Goal: Navigation & Orientation: Find specific page/section

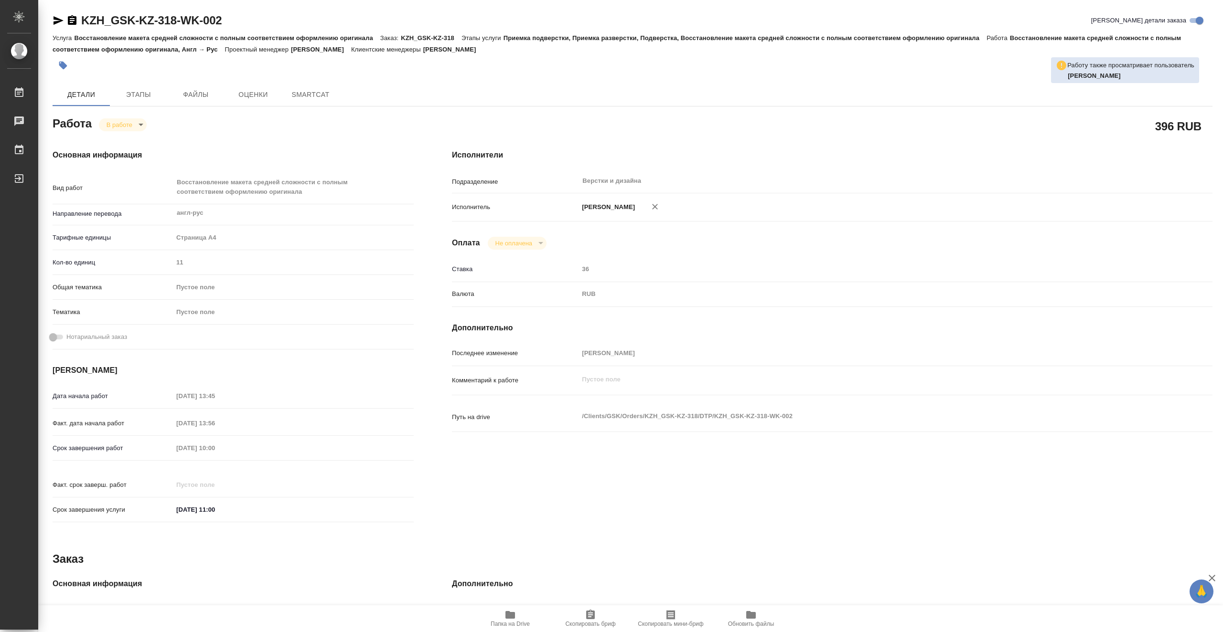
type textarea "x"
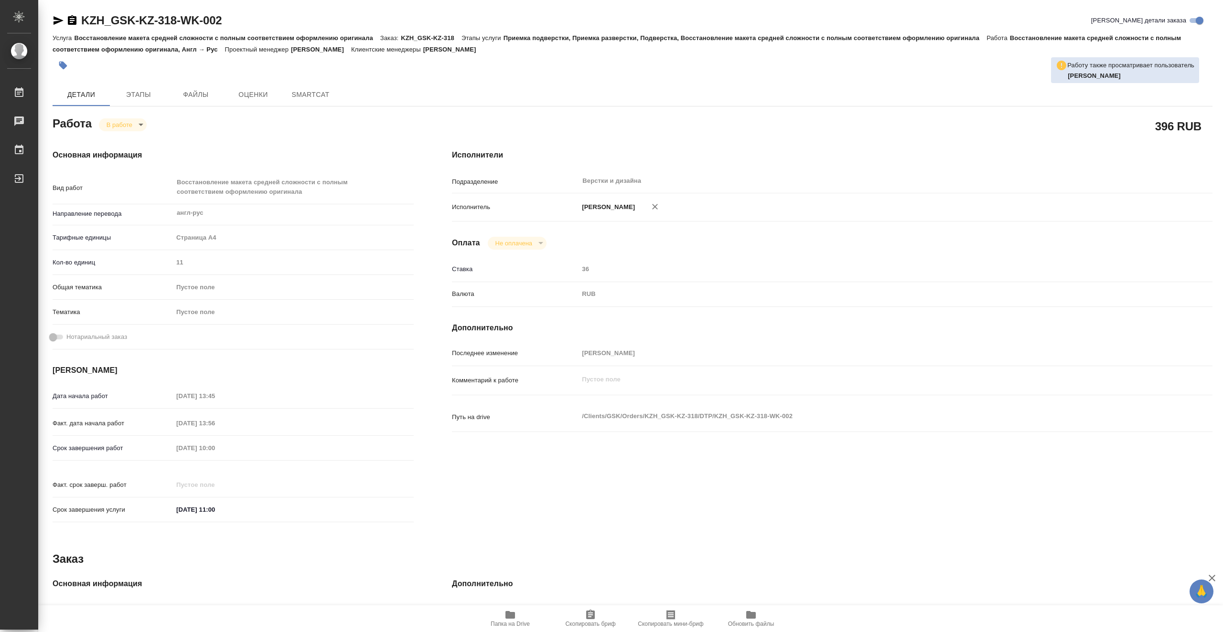
type textarea "x"
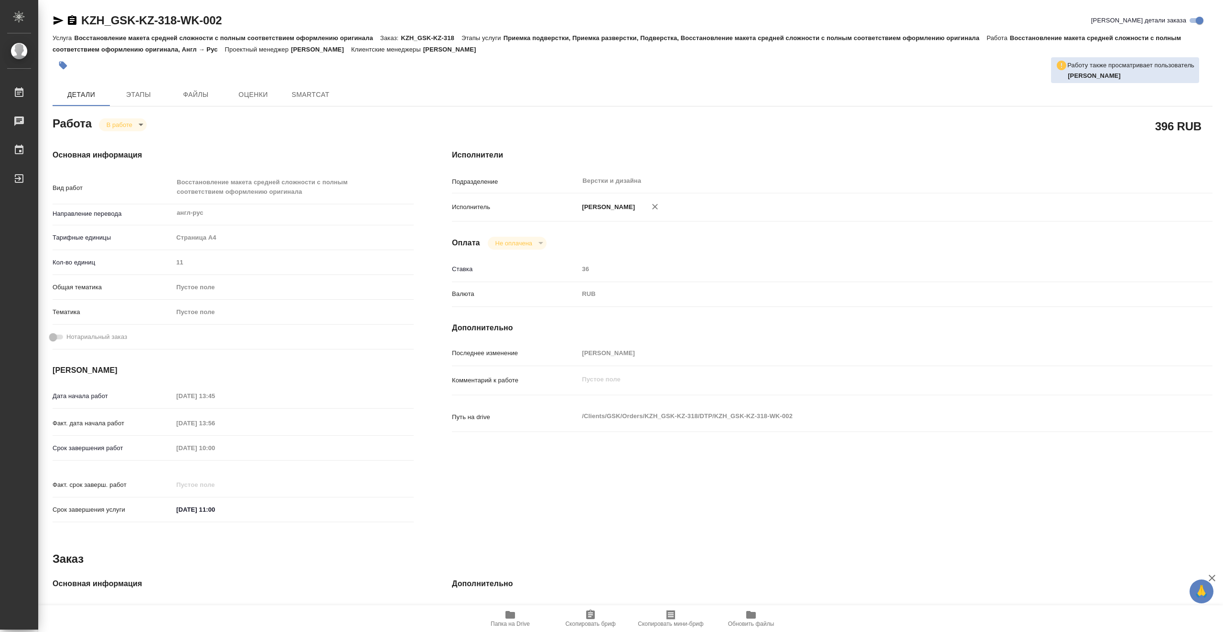
type textarea "x"
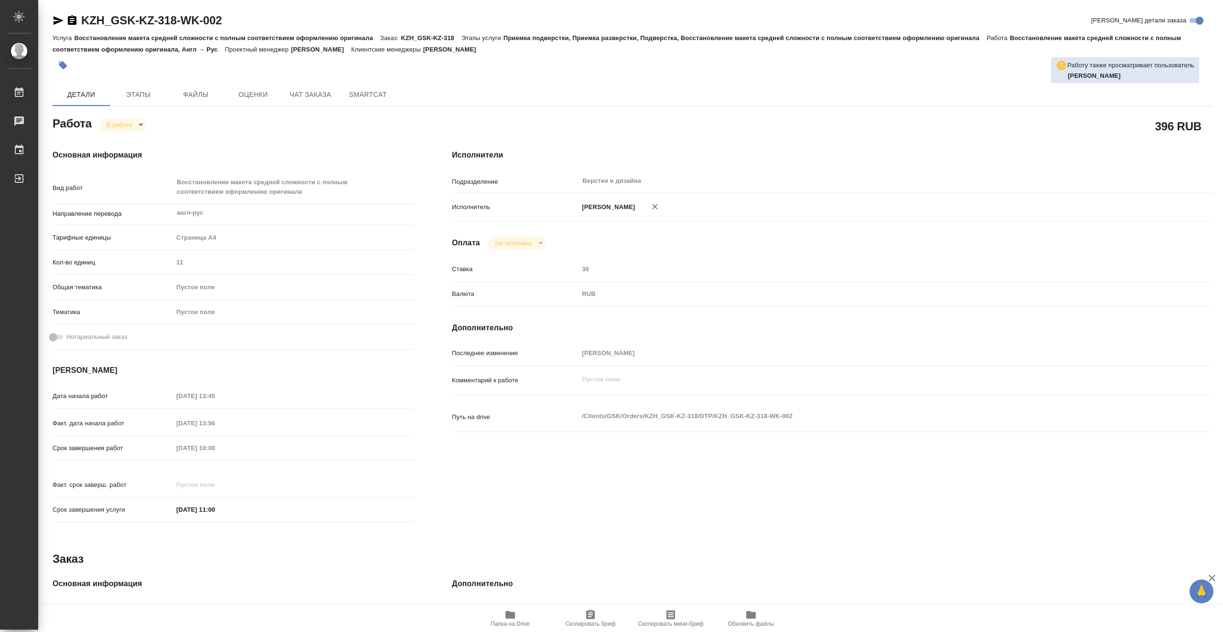
type textarea "x"
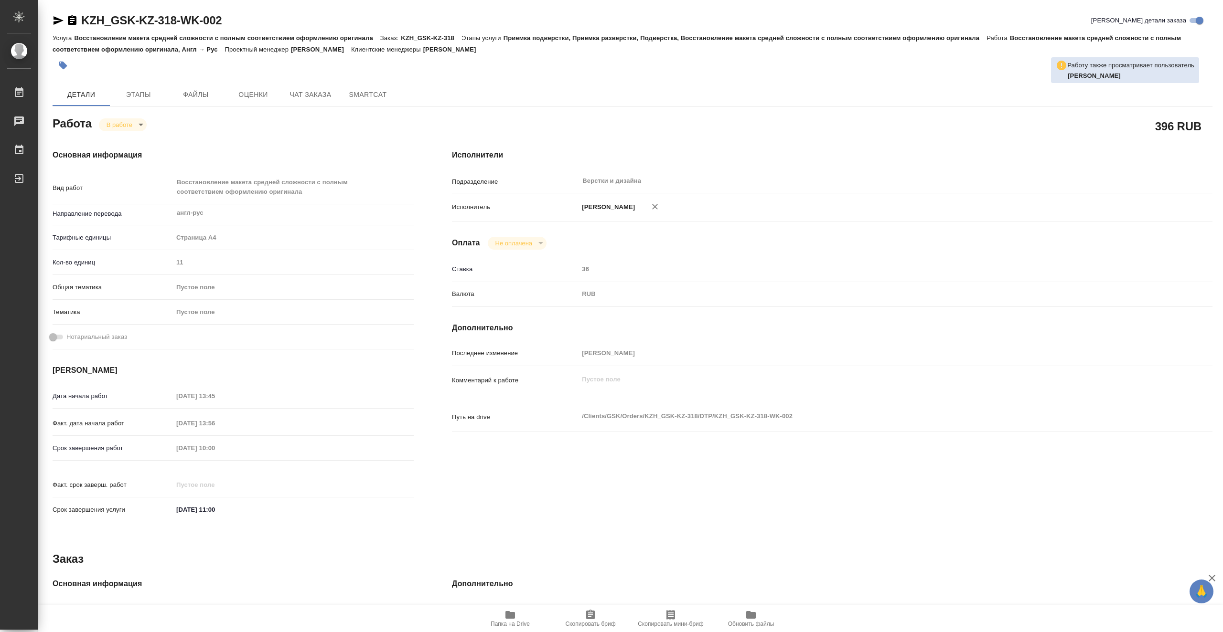
type textarea "x"
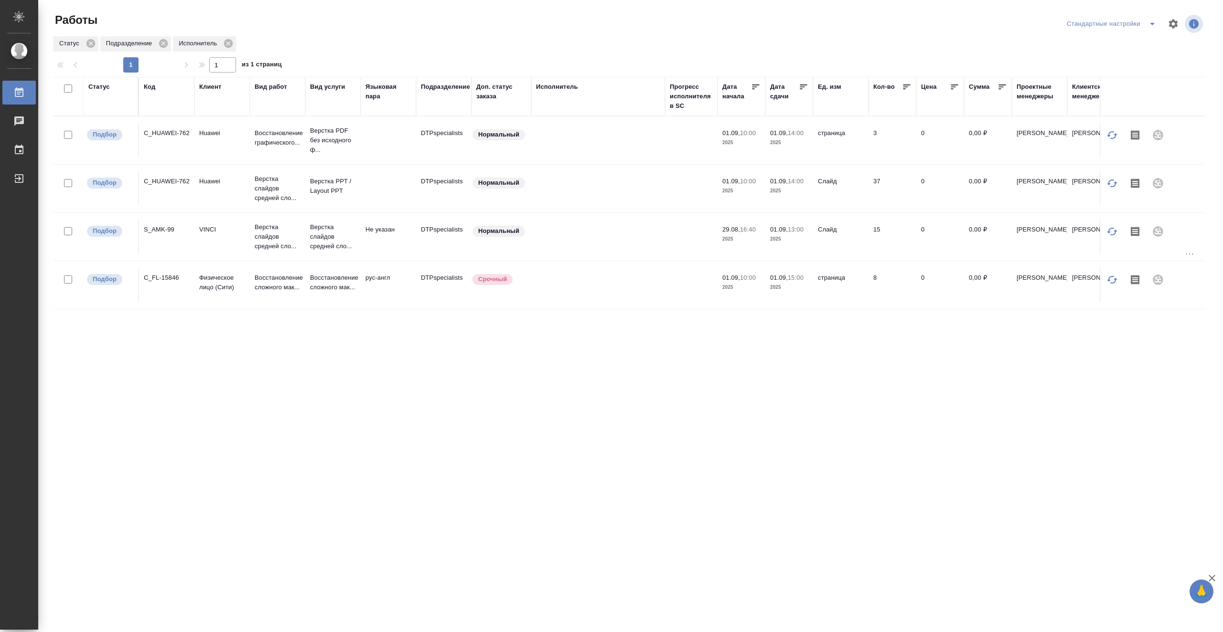
click at [566, 84] on div "Исполнитель" at bounding box center [557, 87] width 42 height 10
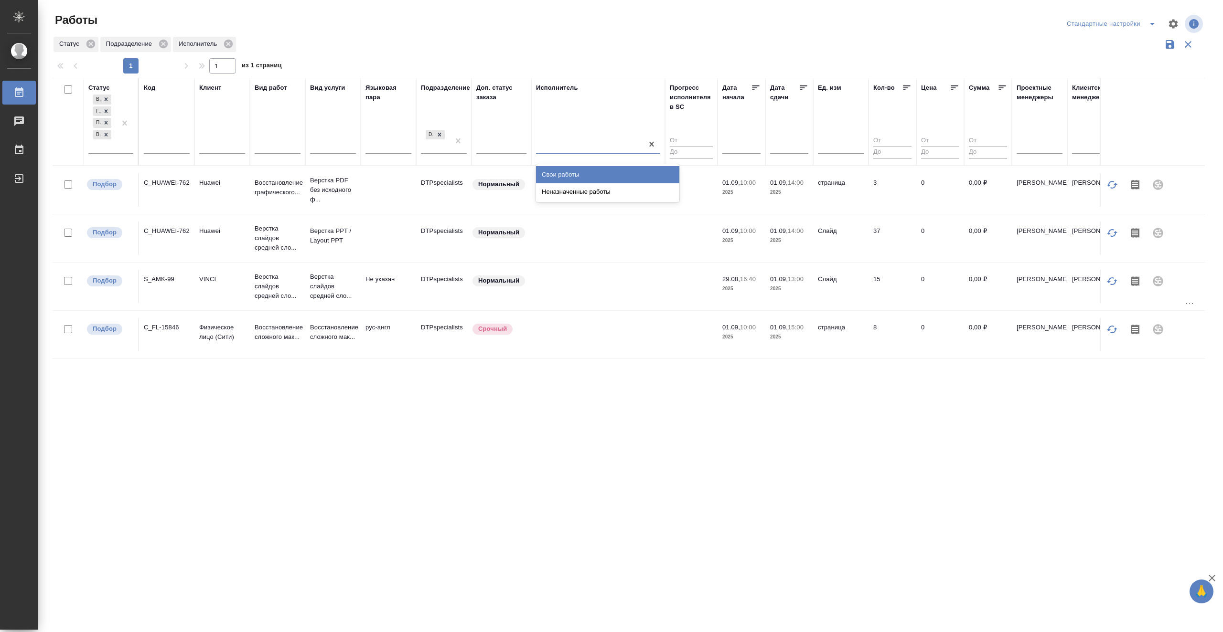
click at [567, 139] on div at bounding box center [589, 145] width 107 height 14
click at [575, 172] on div "Свои работы" at bounding box center [607, 174] width 143 height 17
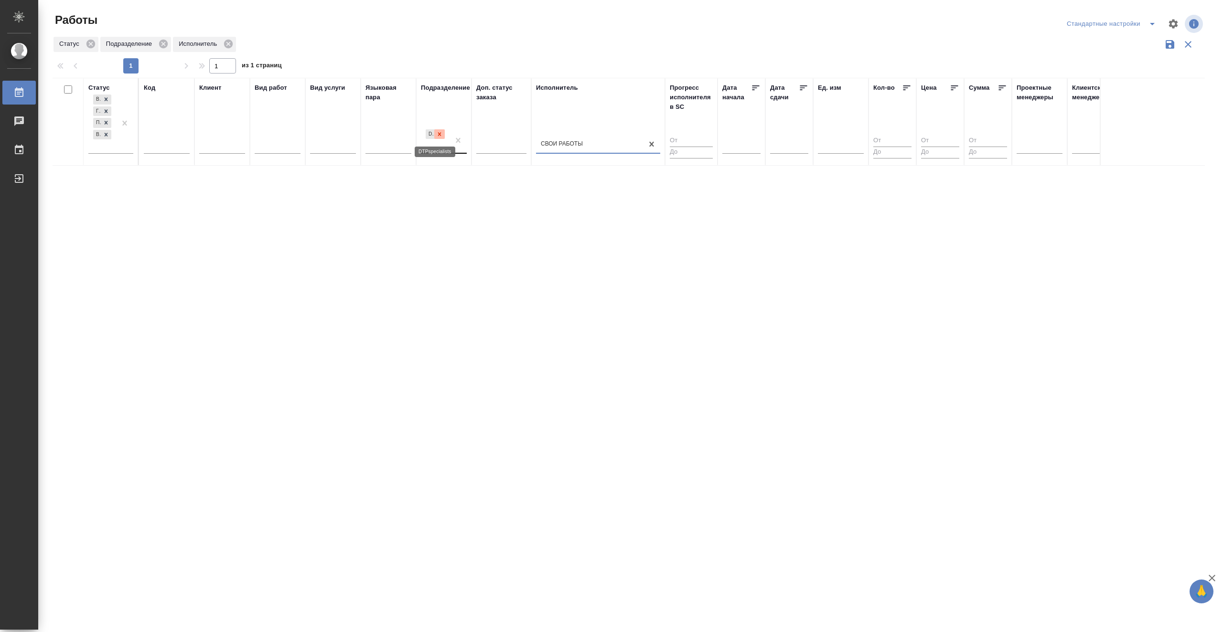
click at [441, 134] on icon at bounding box center [439, 134] width 7 height 7
